Goal: Transaction & Acquisition: Subscribe to service/newsletter

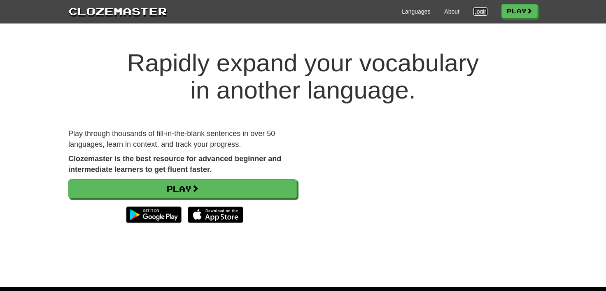
click at [475, 11] on link "Login" at bounding box center [480, 11] width 14 height 8
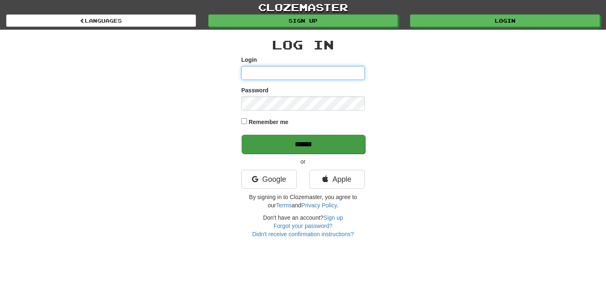
type input "**********"
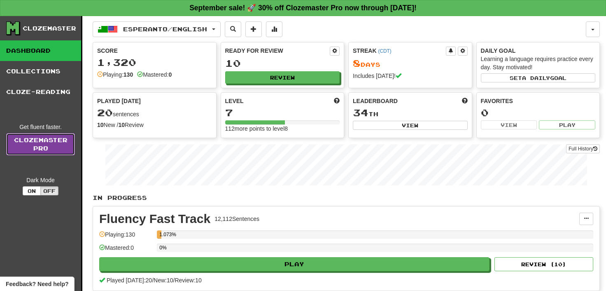
click at [39, 143] on link "Clozemaster Pro" at bounding box center [40, 144] width 69 height 22
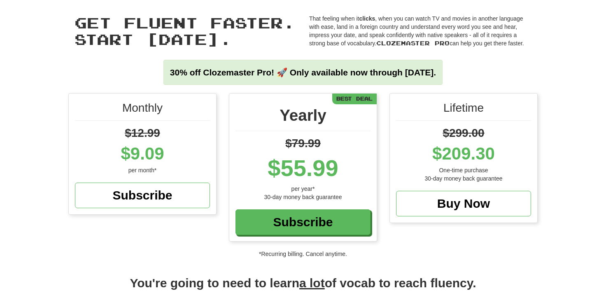
scroll to position [45, 0]
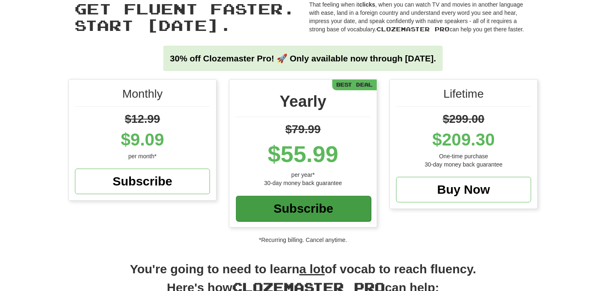
click at [302, 205] on div "Subscribe" at bounding box center [303, 208] width 135 height 26
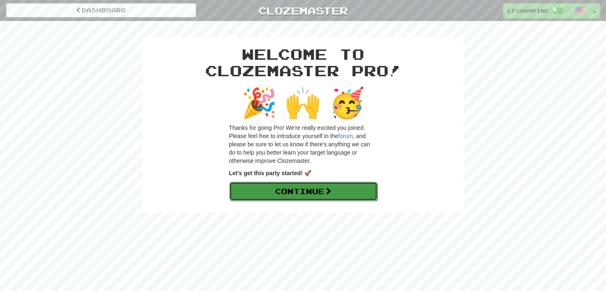
click at [305, 190] on link "Continue" at bounding box center [303, 190] width 148 height 19
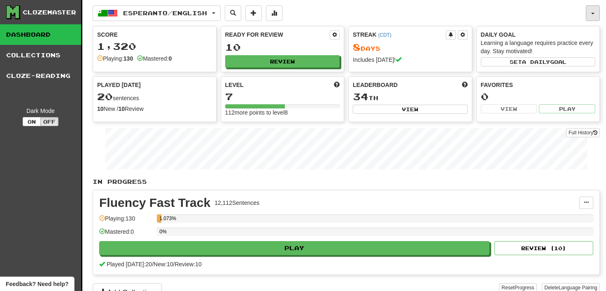
click at [593, 14] on span "button" at bounding box center [592, 14] width 3 height 2
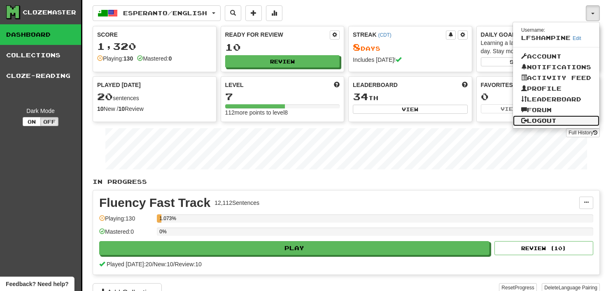
click at [546, 119] on link "Logout" at bounding box center [556, 120] width 86 height 11
